Goal: Information Seeking & Learning: Learn about a topic

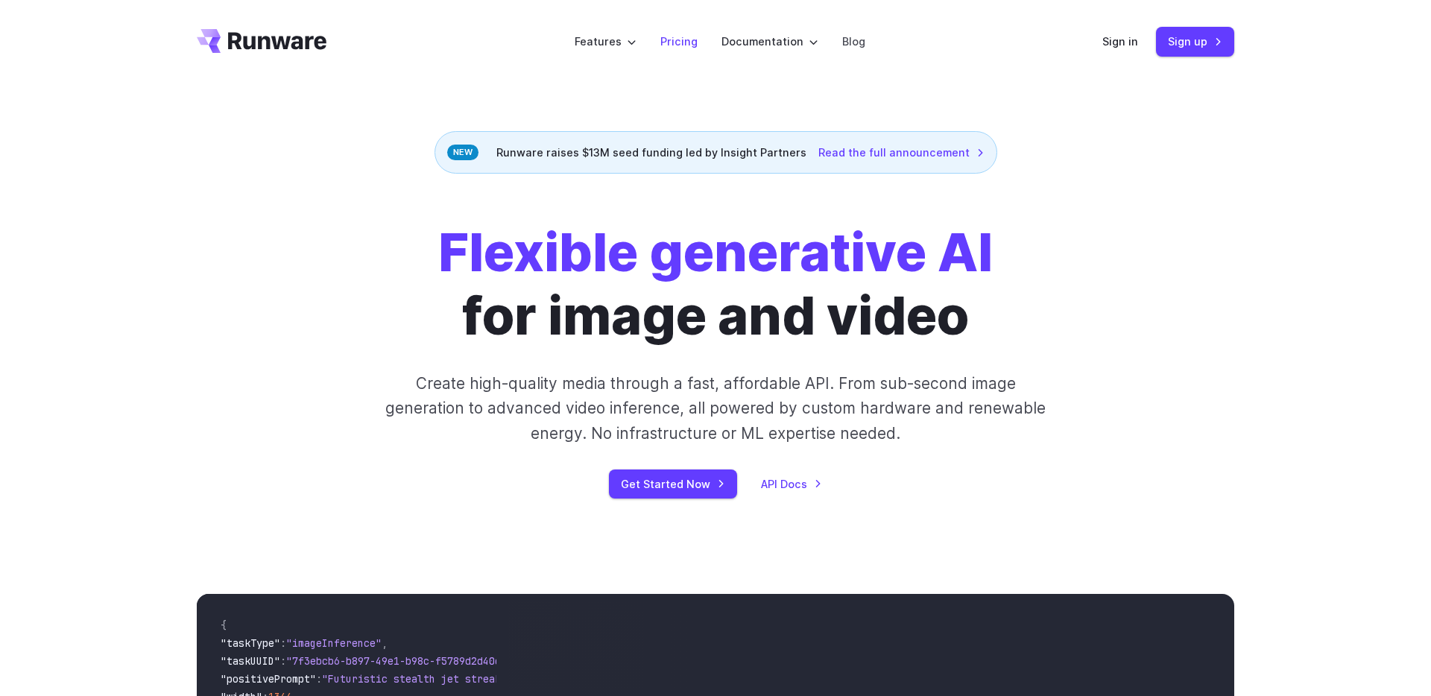
click at [678, 42] on link "Pricing" at bounding box center [678, 41] width 37 height 17
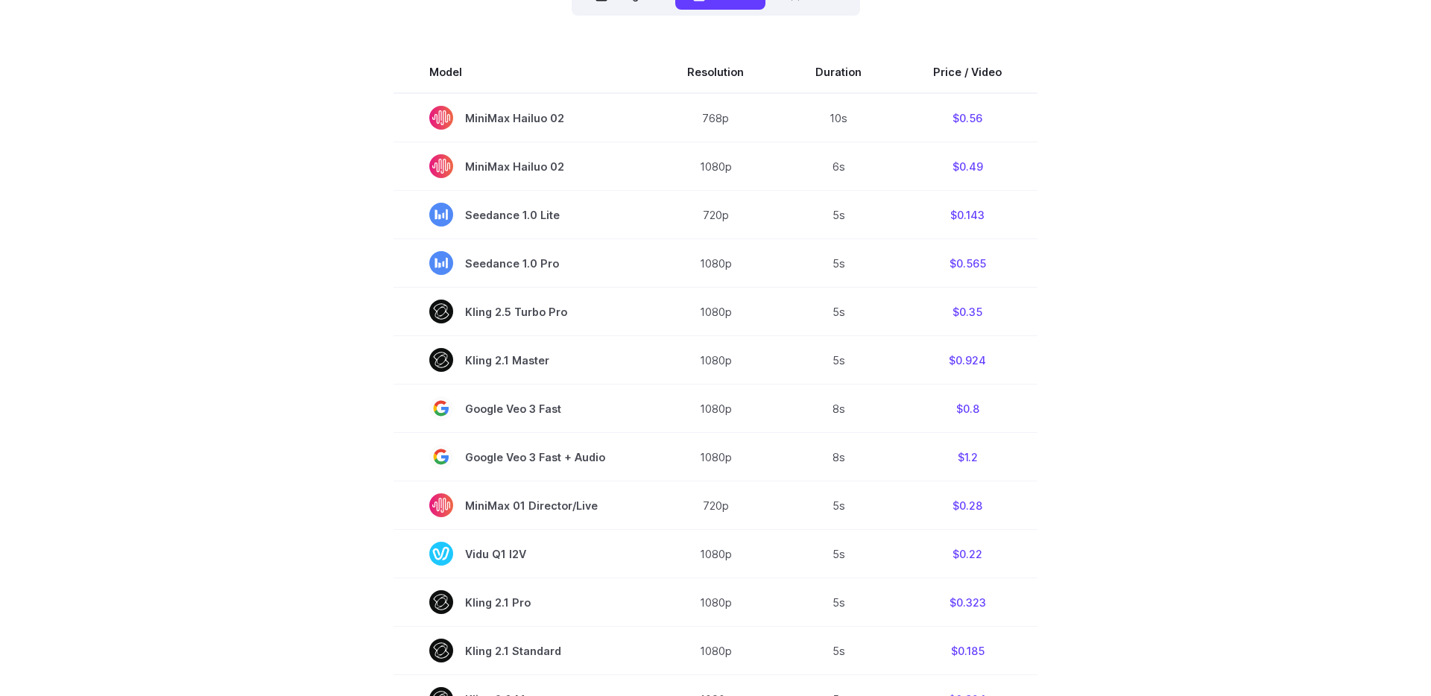
scroll to position [414, 0]
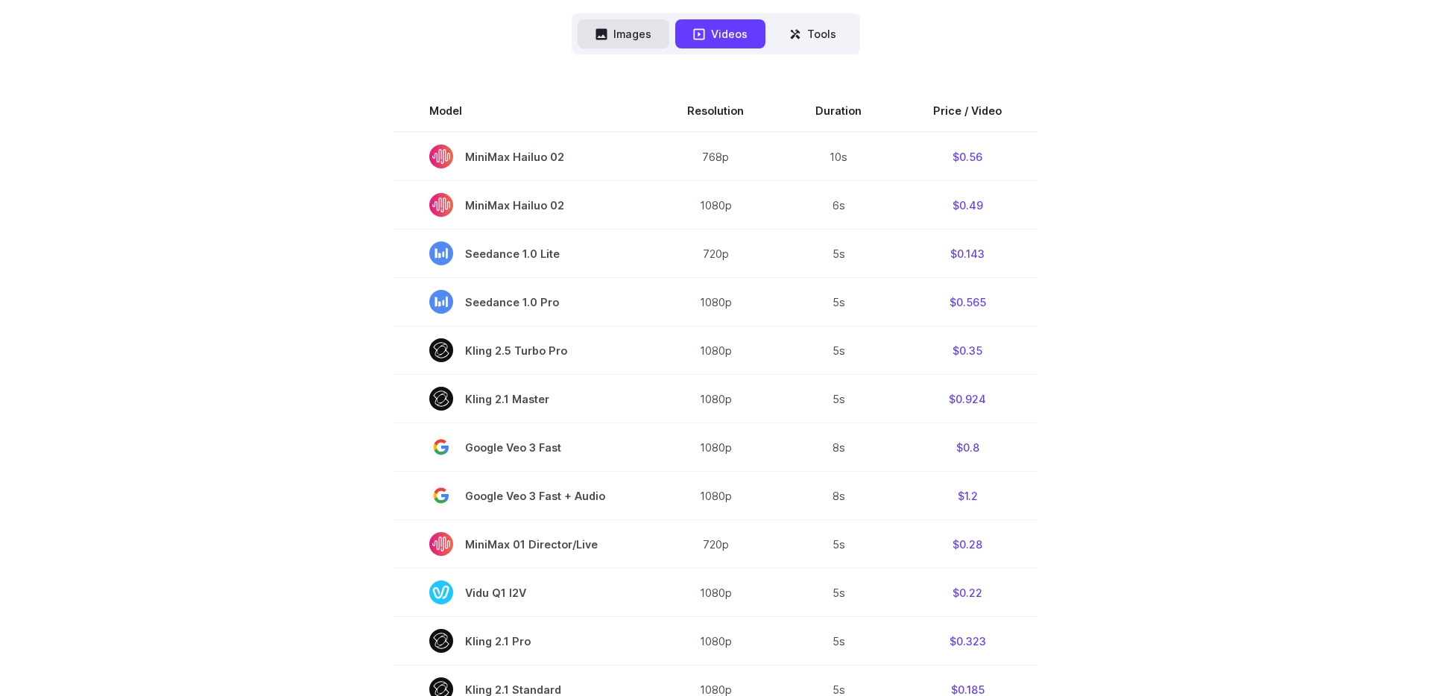
click at [619, 37] on button "Images" at bounding box center [624, 33] width 92 height 29
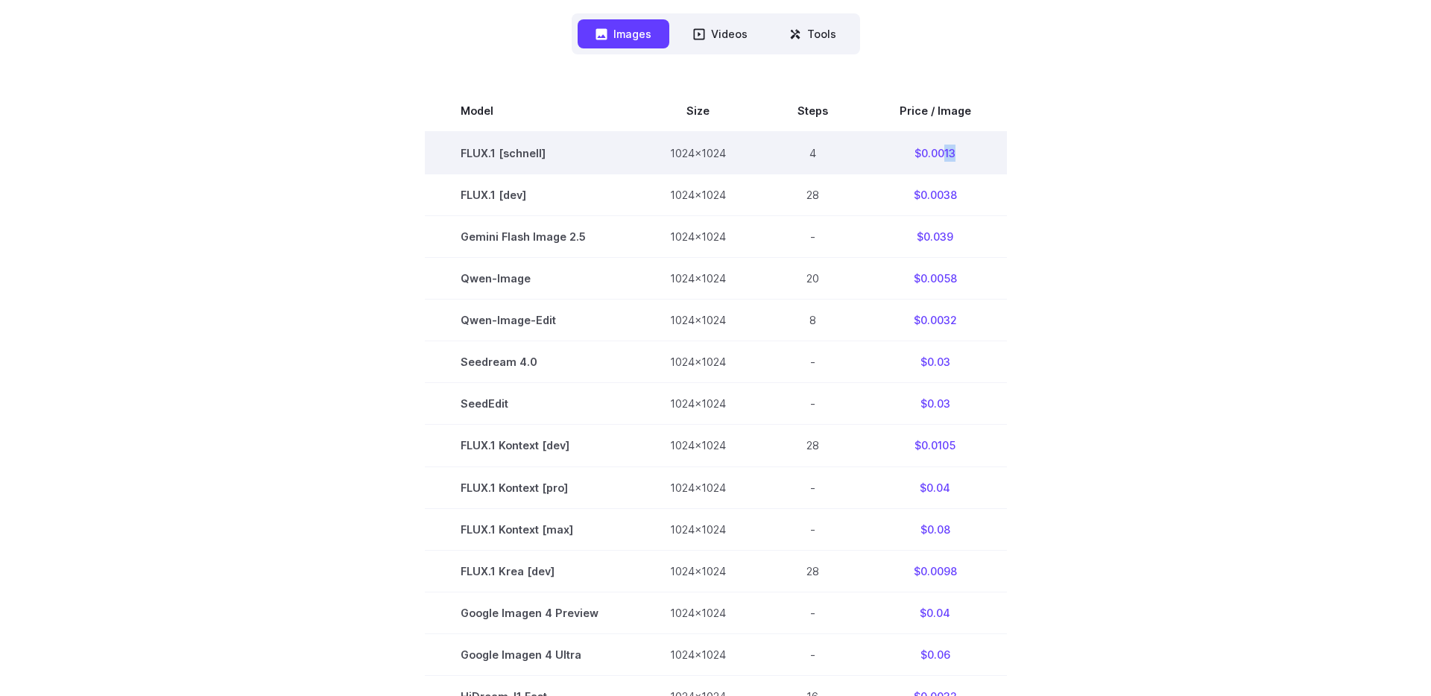
drag, startPoint x: 940, startPoint y: 153, endPoint x: 952, endPoint y: 154, distance: 12.0
click at [952, 154] on td "$0.0013" at bounding box center [935, 153] width 143 height 42
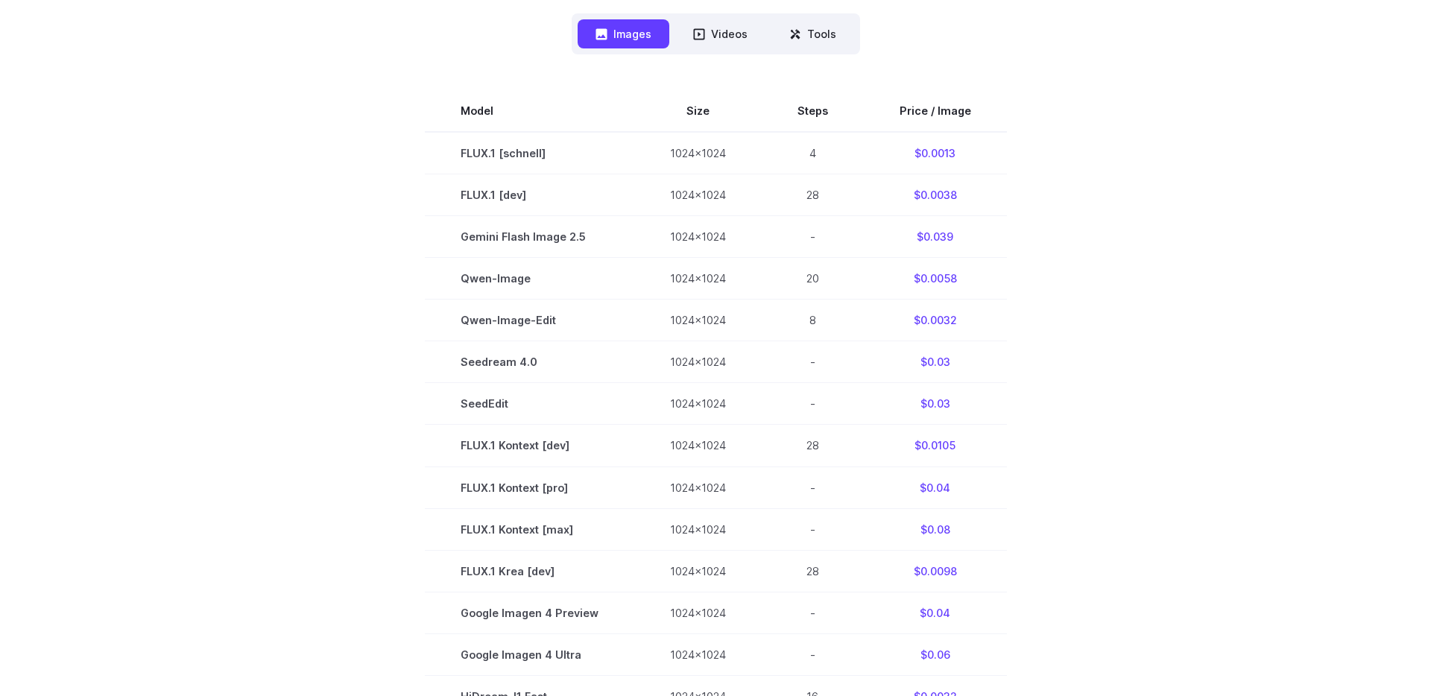
click at [1050, 179] on section "Model Size Steps Price / Image FLUX.1 [schnell] 1024x1024 4 $0.0013 FLUX.1 [dev…" at bounding box center [716, 528] width 1038 height 877
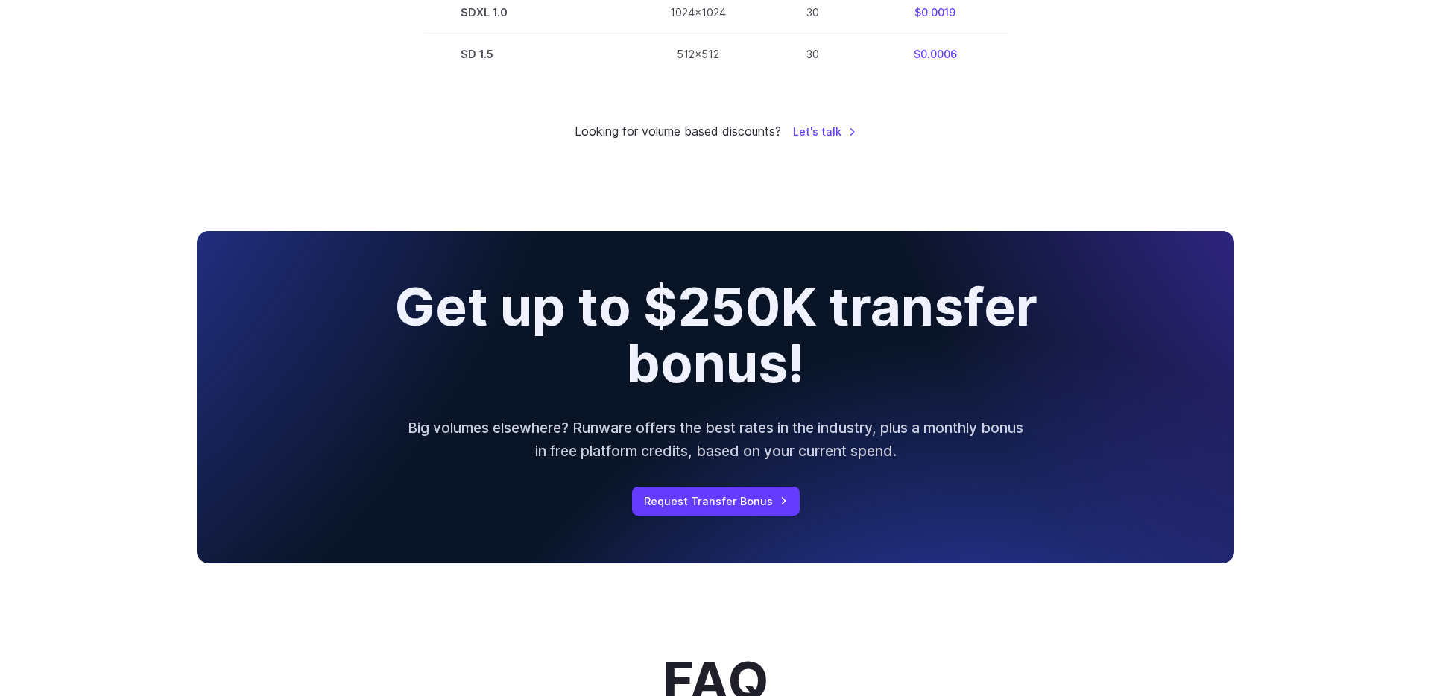
scroll to position [1312, 0]
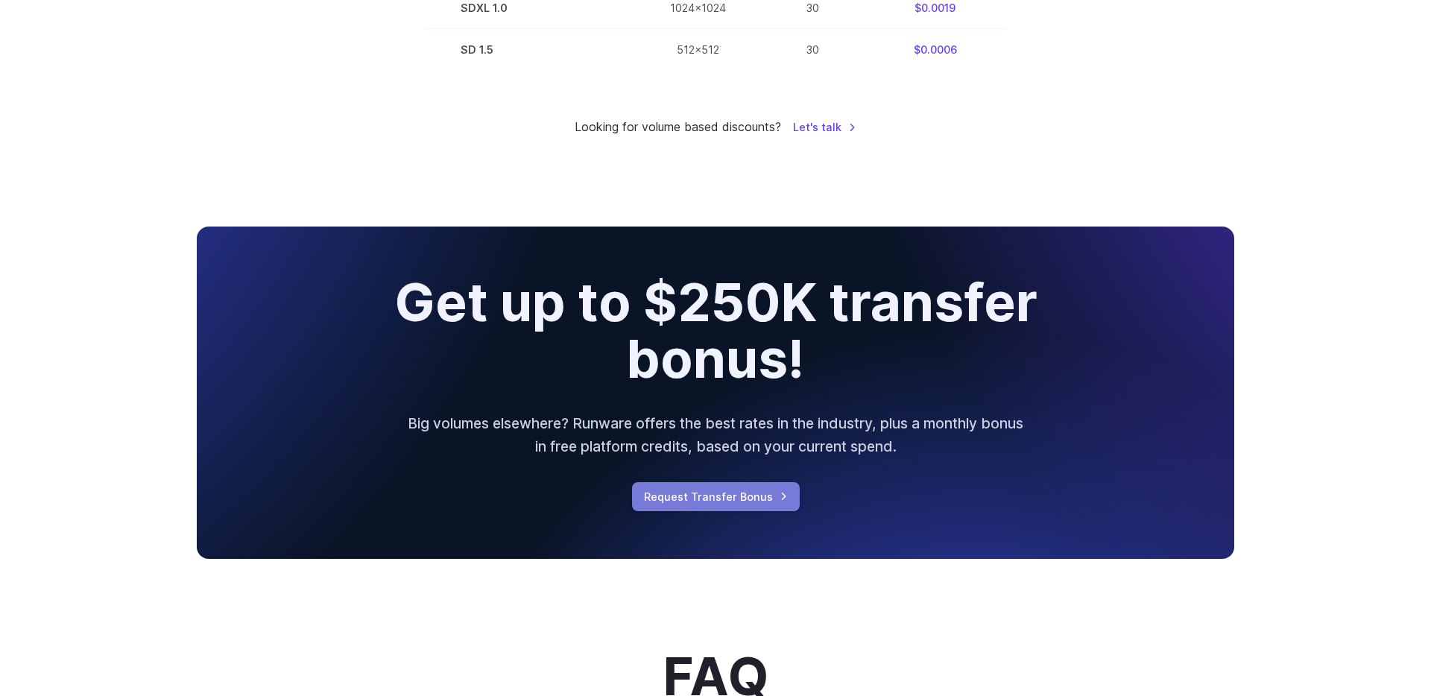
click at [756, 496] on link "Request Transfer Bonus" at bounding box center [716, 496] width 168 height 29
